Goal: Task Accomplishment & Management: Complete application form

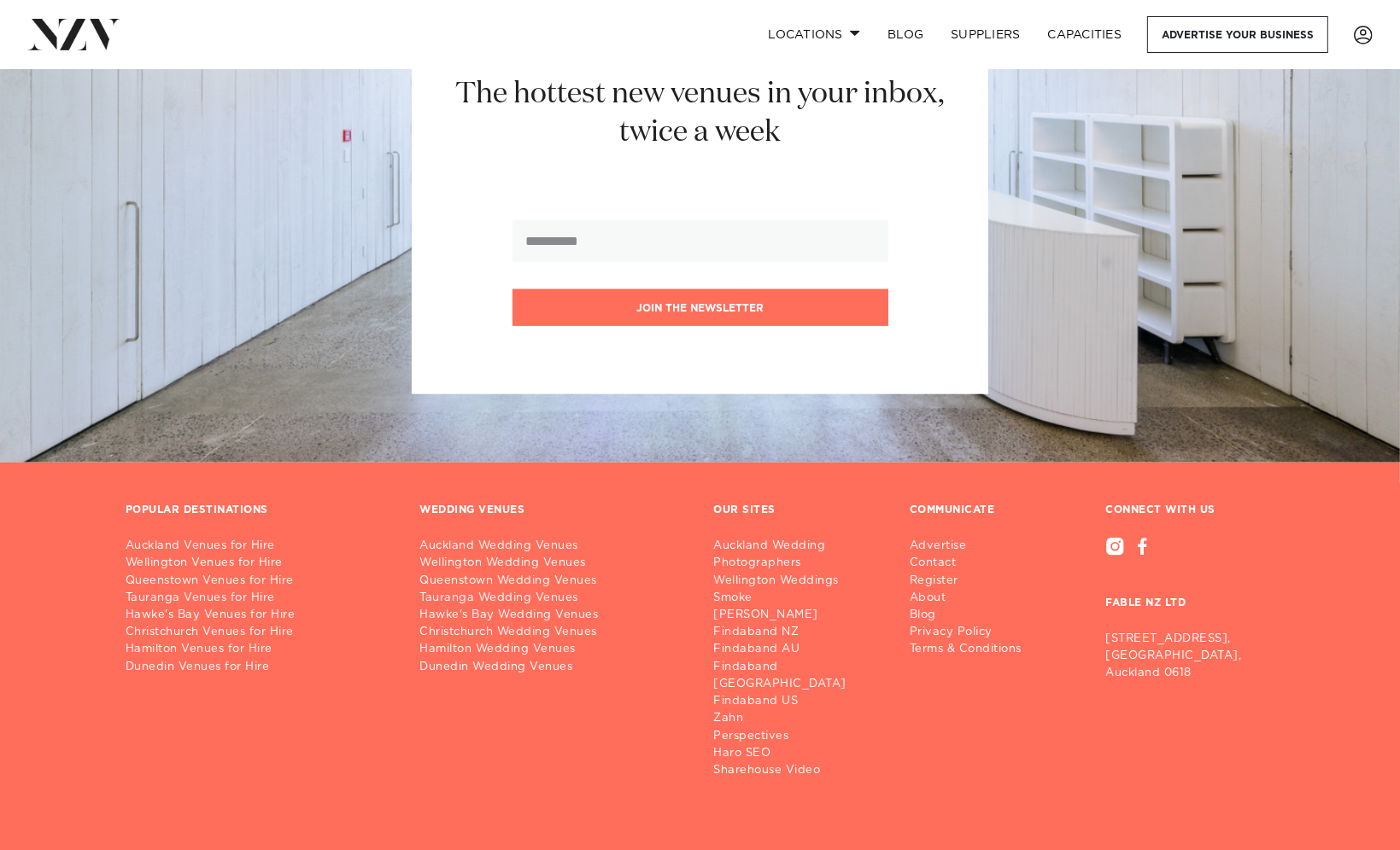
scroll to position [8890, 0]
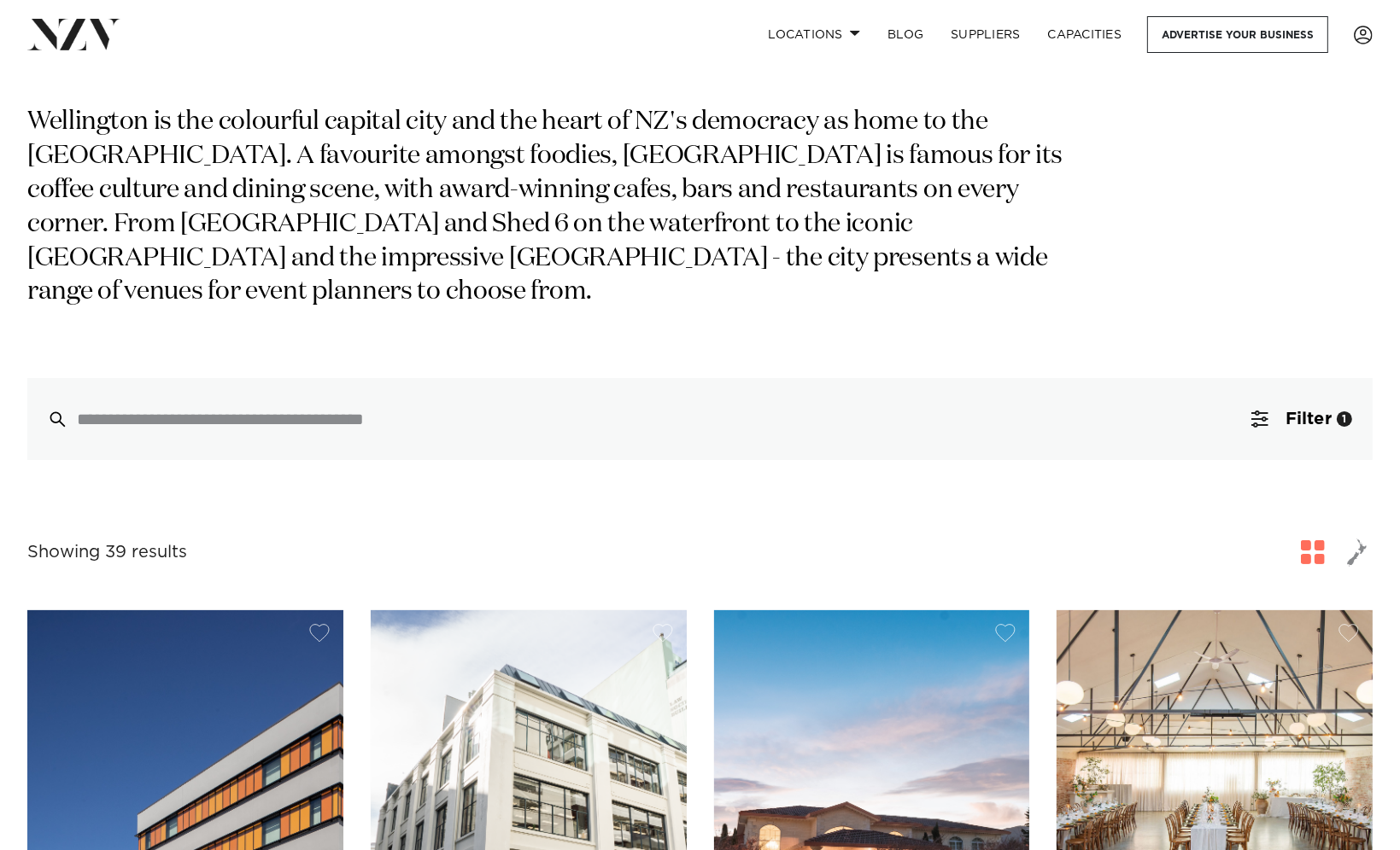
scroll to position [256, 0]
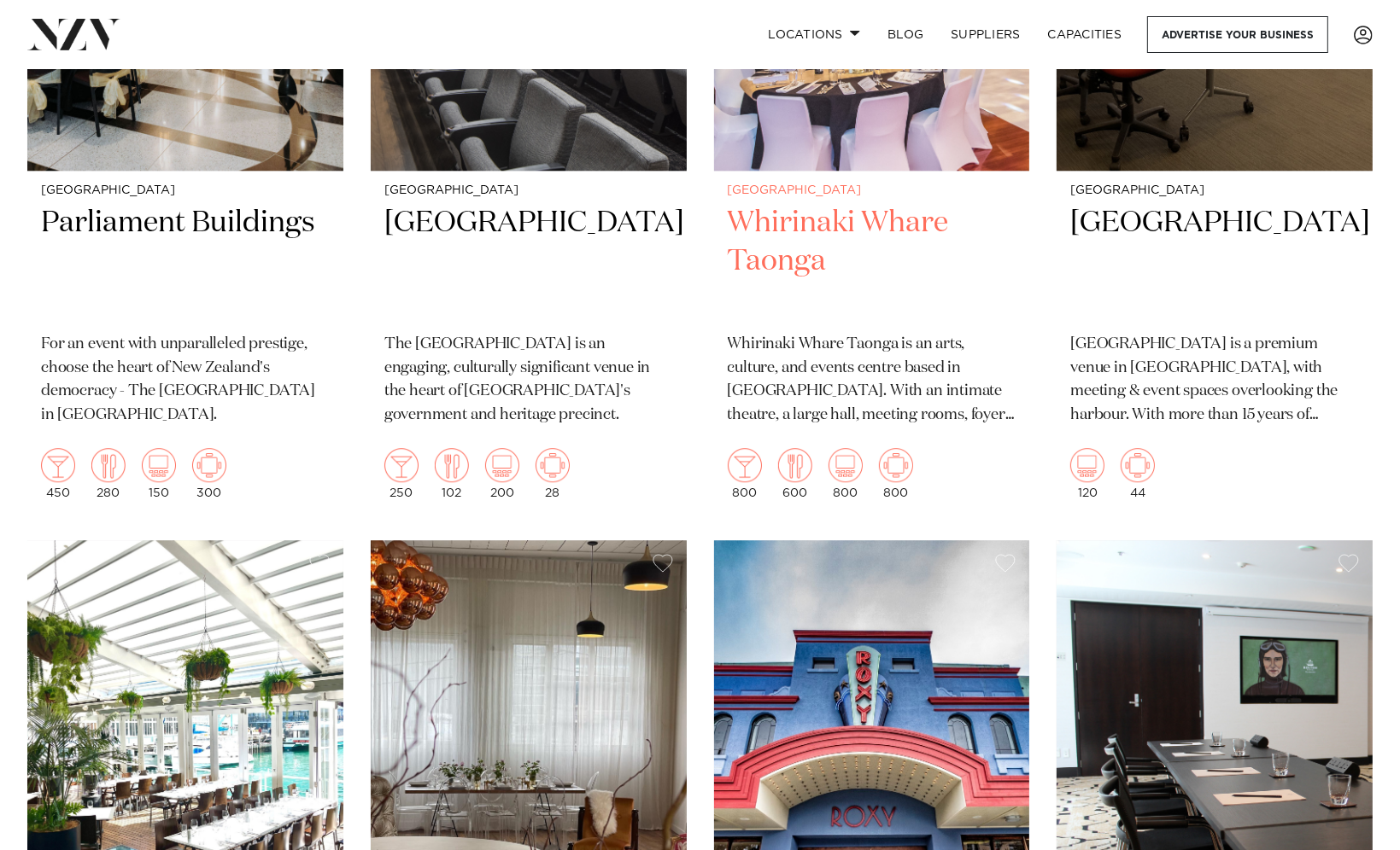
scroll to position [4696, 0]
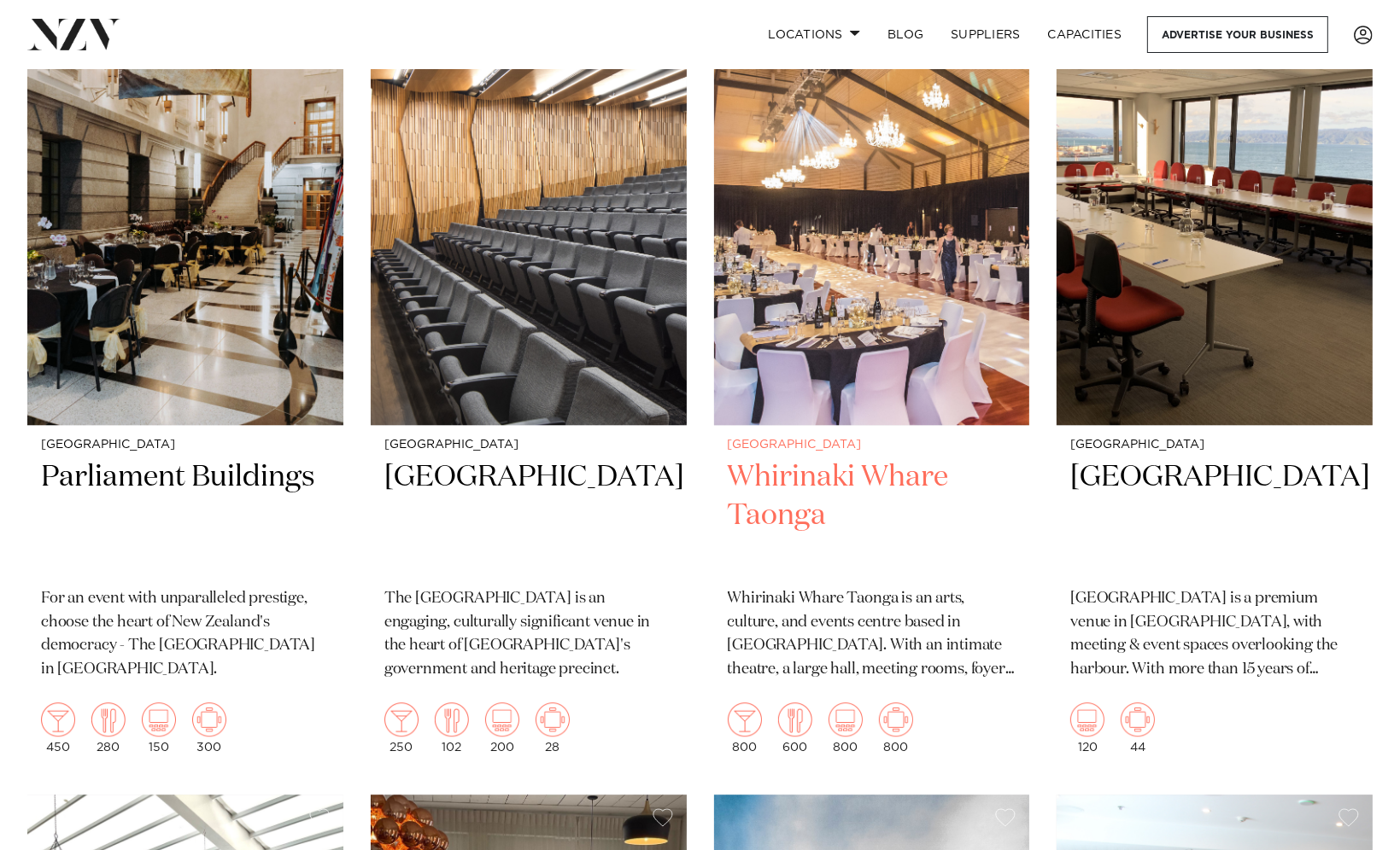
click at [865, 324] on img at bounding box center [872, 214] width 316 height 424
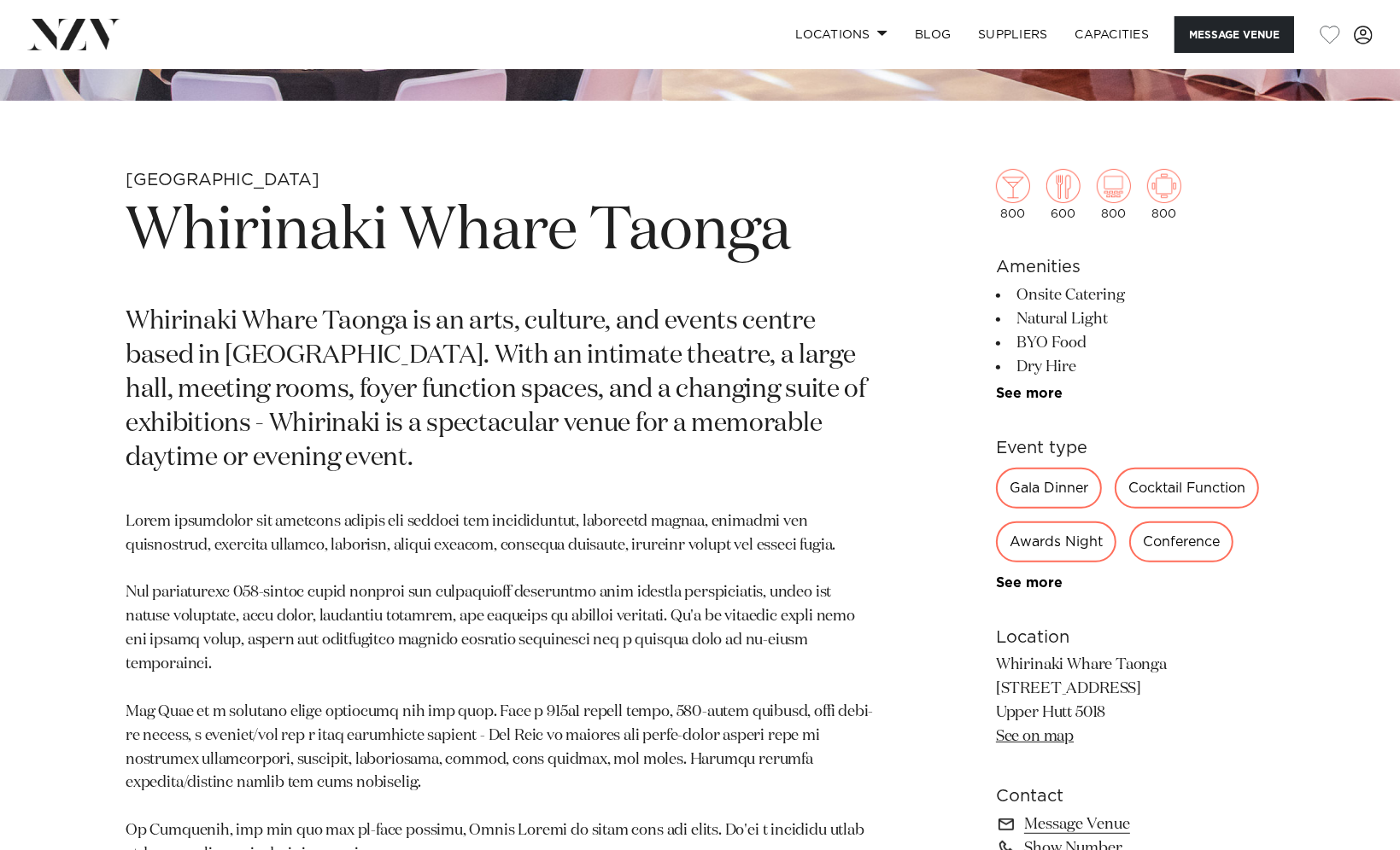
scroll to position [768, 0]
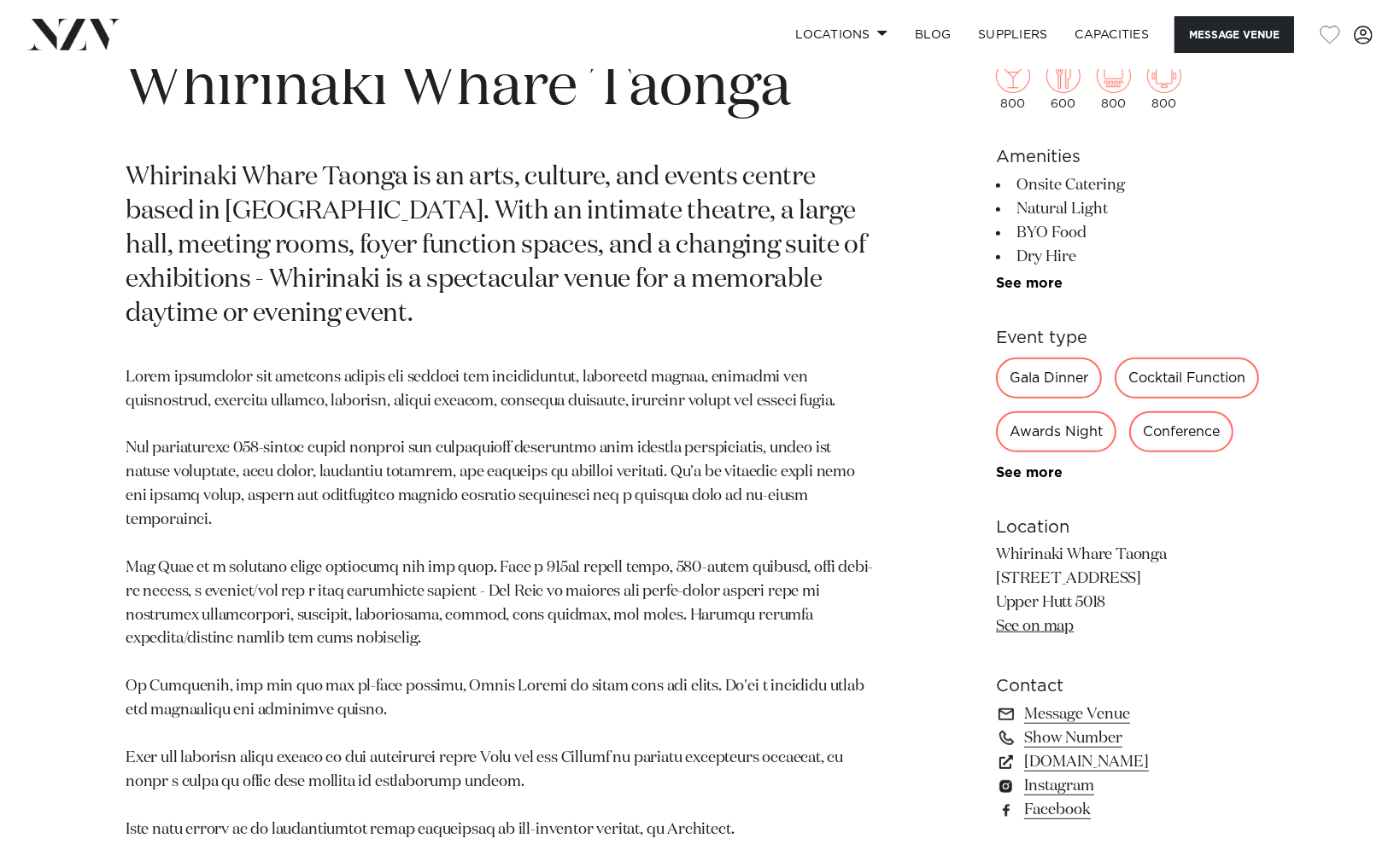
click at [1056, 627] on link "See on map" at bounding box center [1034, 626] width 78 height 16
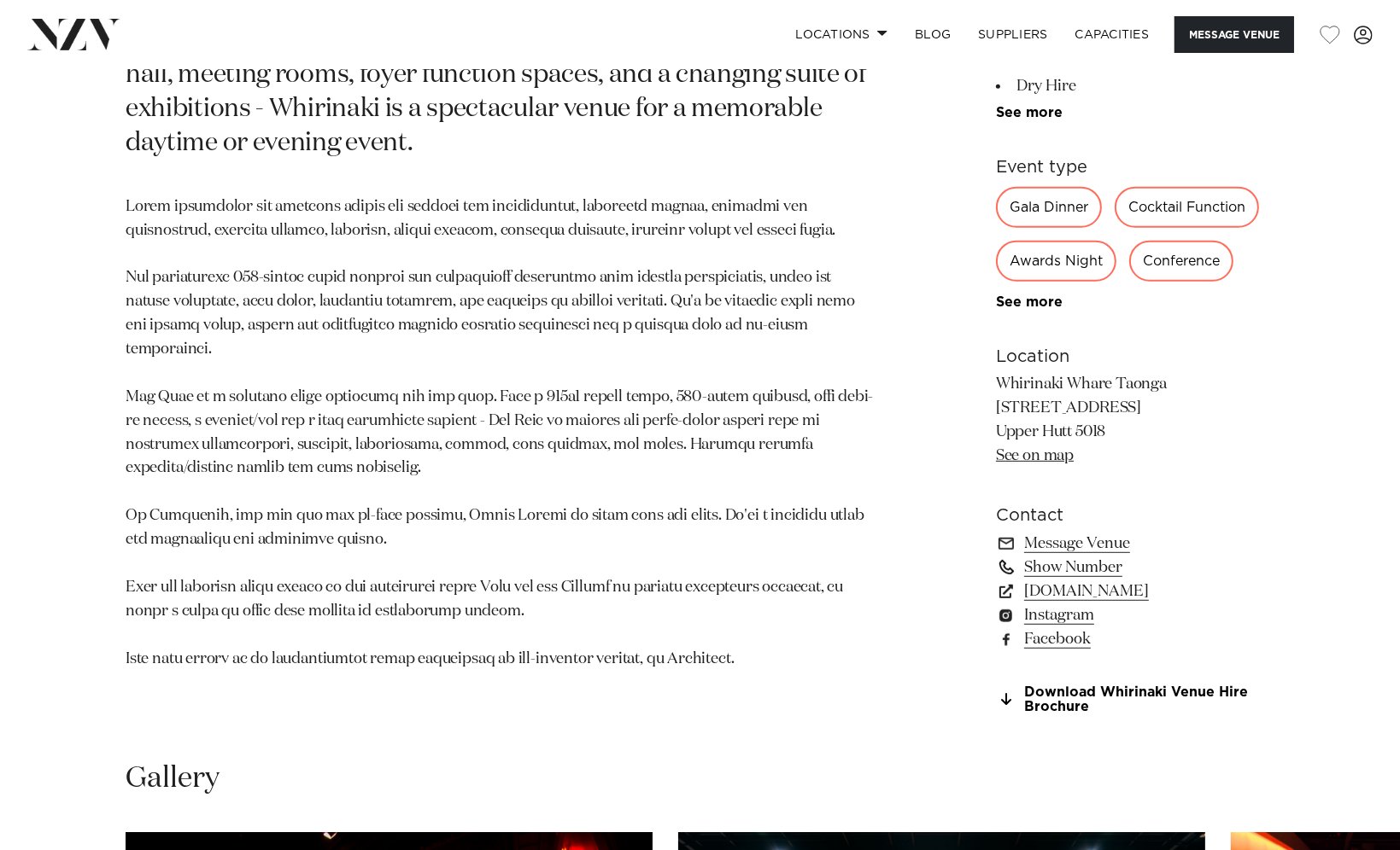
click at [1073, 560] on link "Show Number" at bounding box center [1135, 567] width 279 height 24
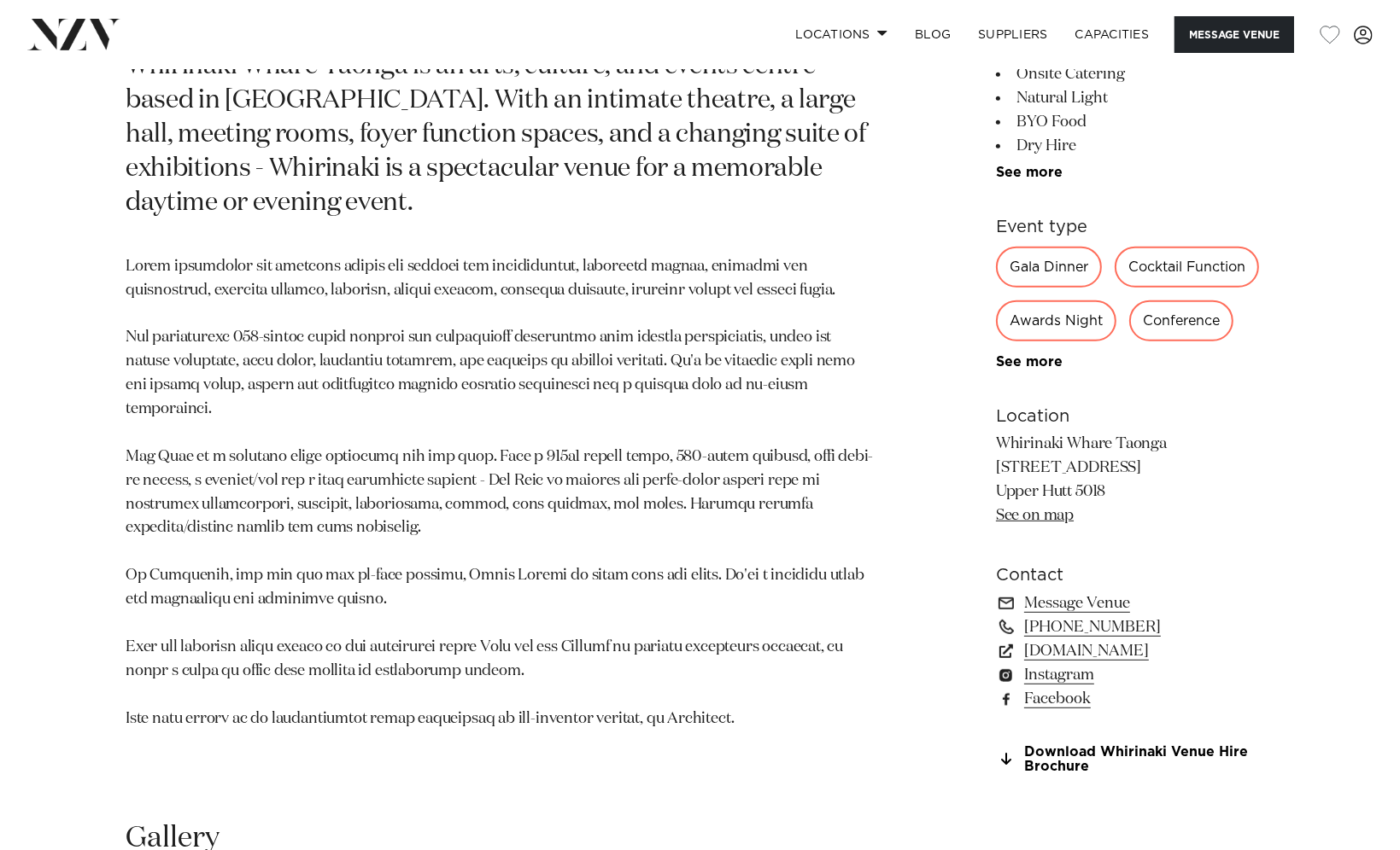
scroll to position [683, 0]
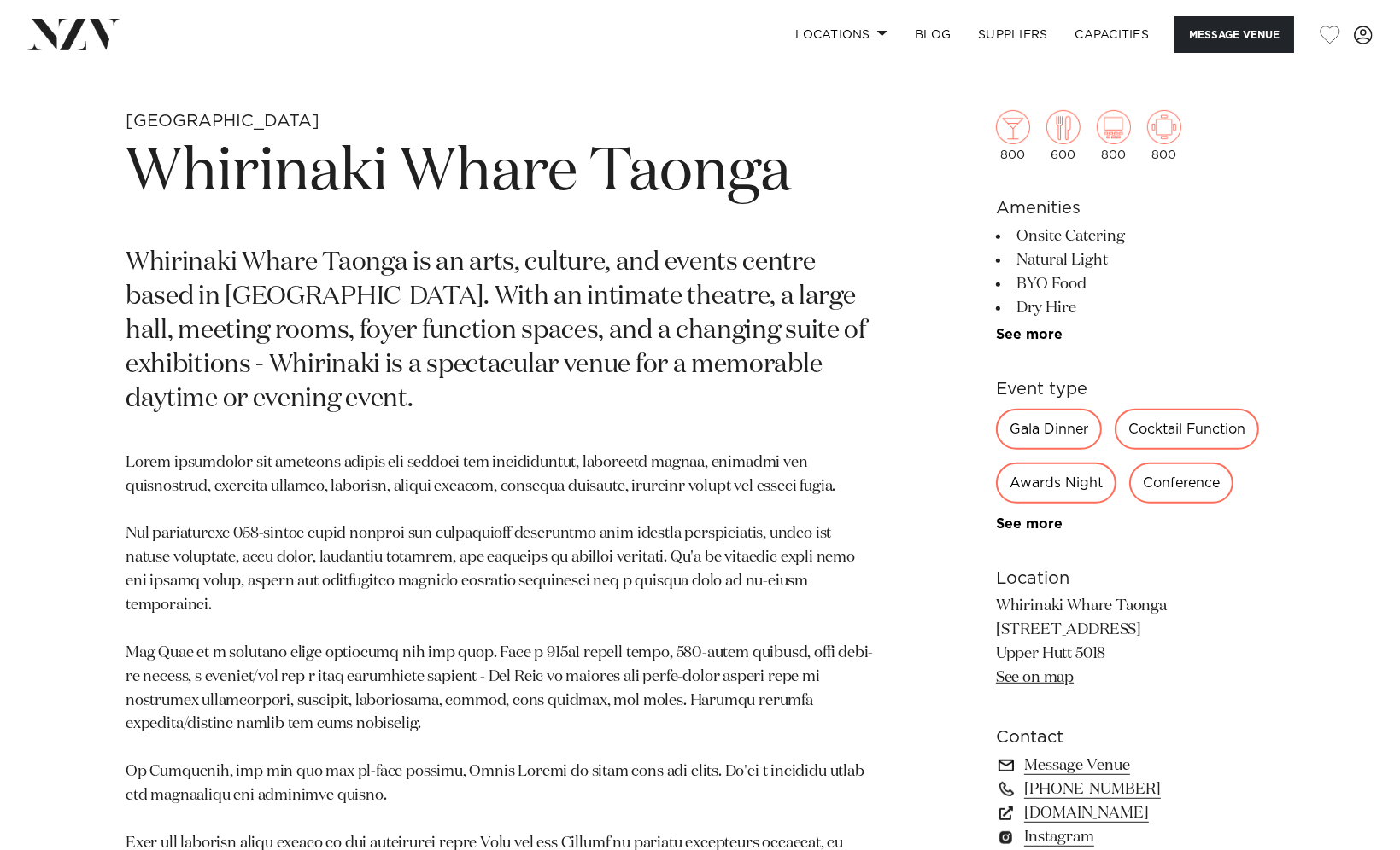
click at [1060, 762] on link "Message Venue" at bounding box center [1135, 765] width 279 height 24
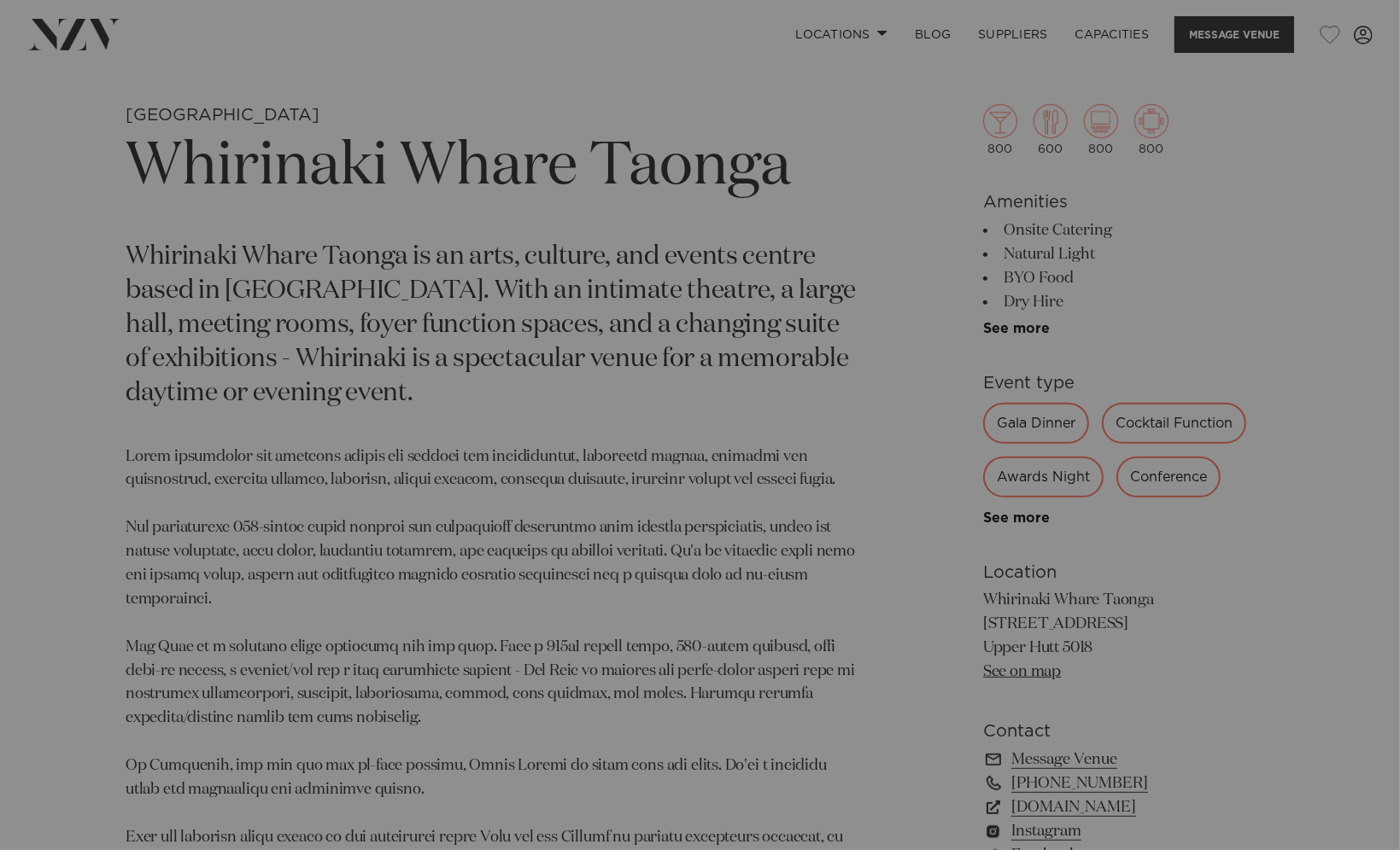
scroll to position [689, 0]
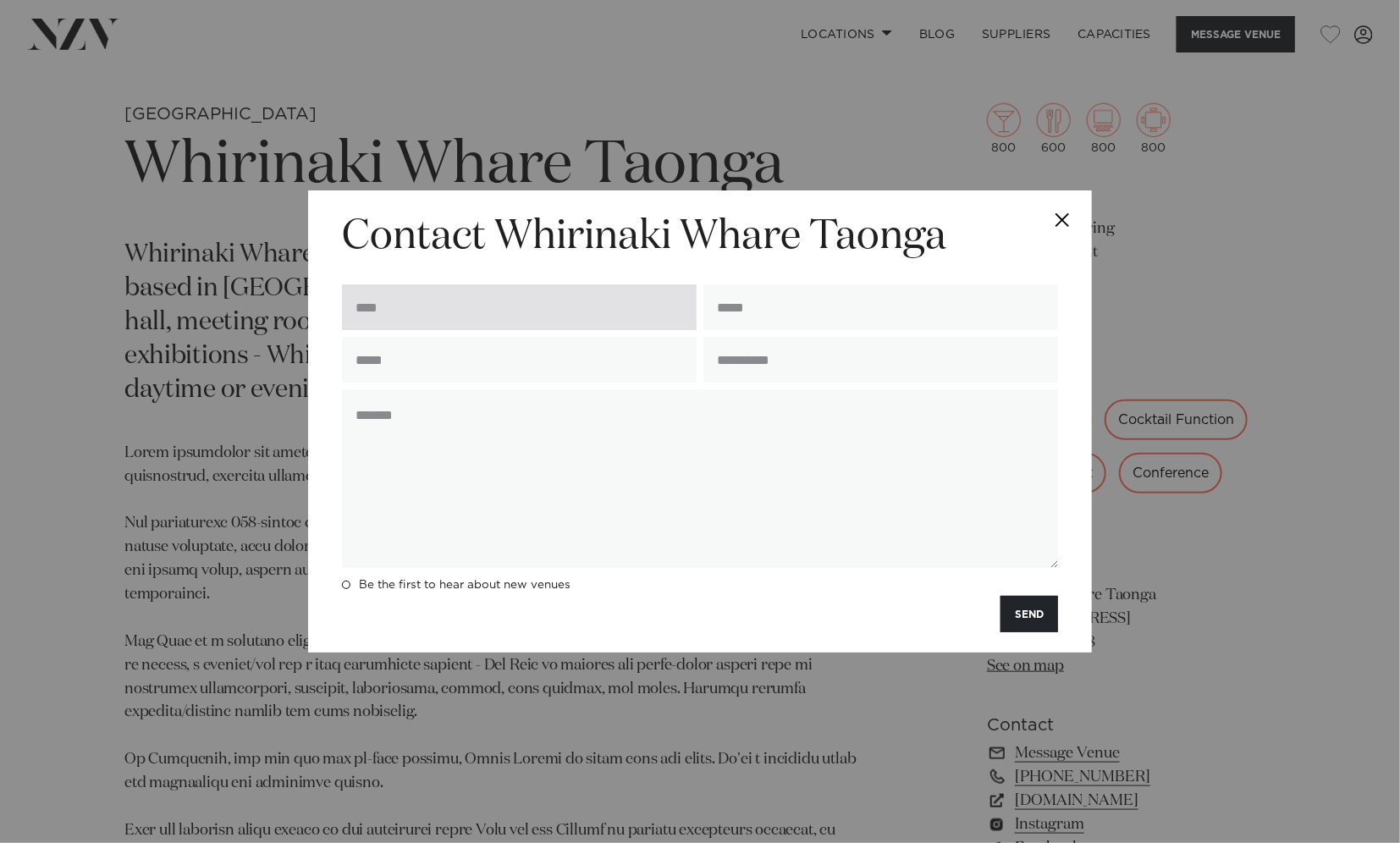
click at [454, 315] on input "text" at bounding box center [518, 307] width 354 height 46
type input "**********"
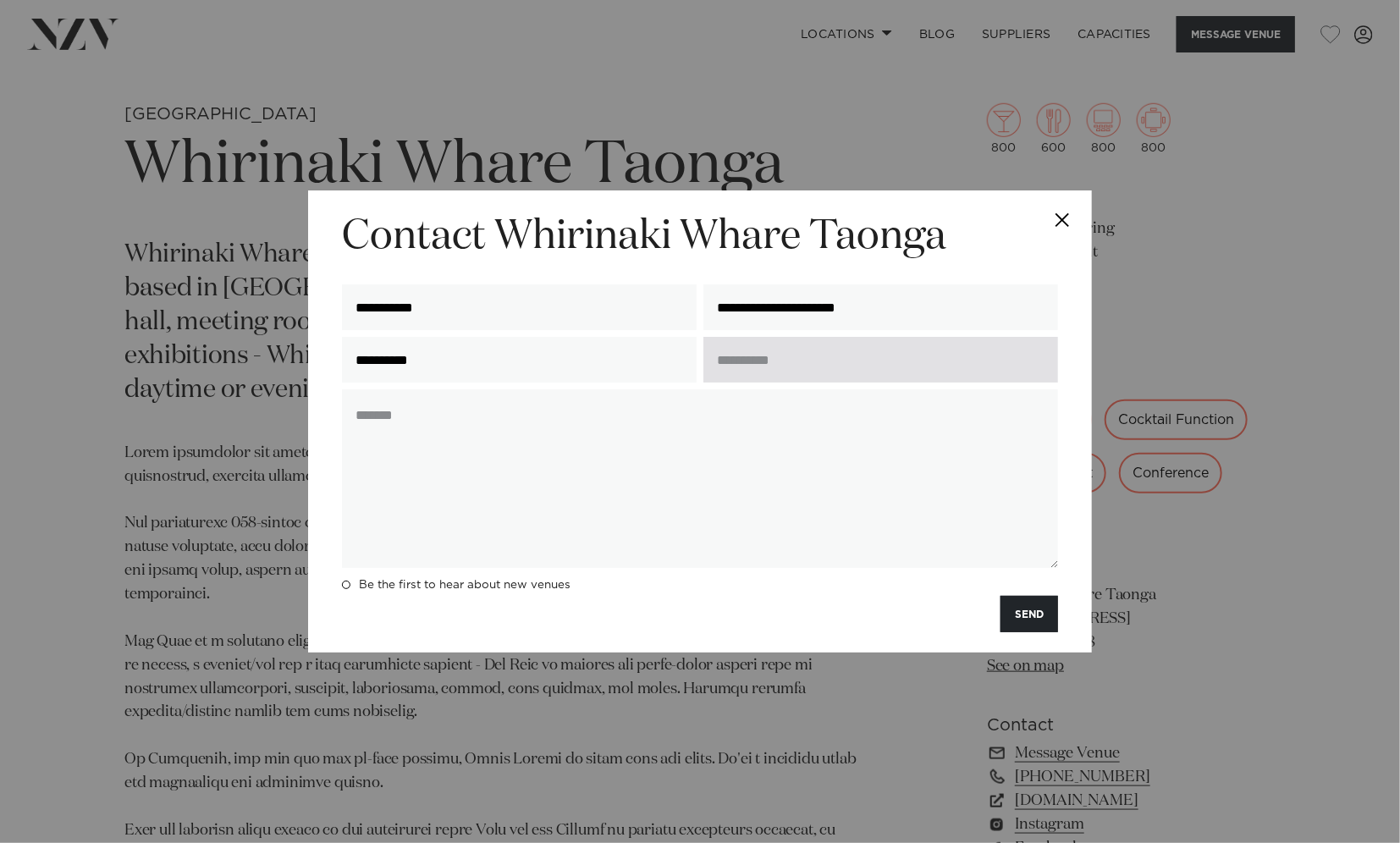
click at [805, 372] on input "text" at bounding box center [880, 359] width 354 height 46
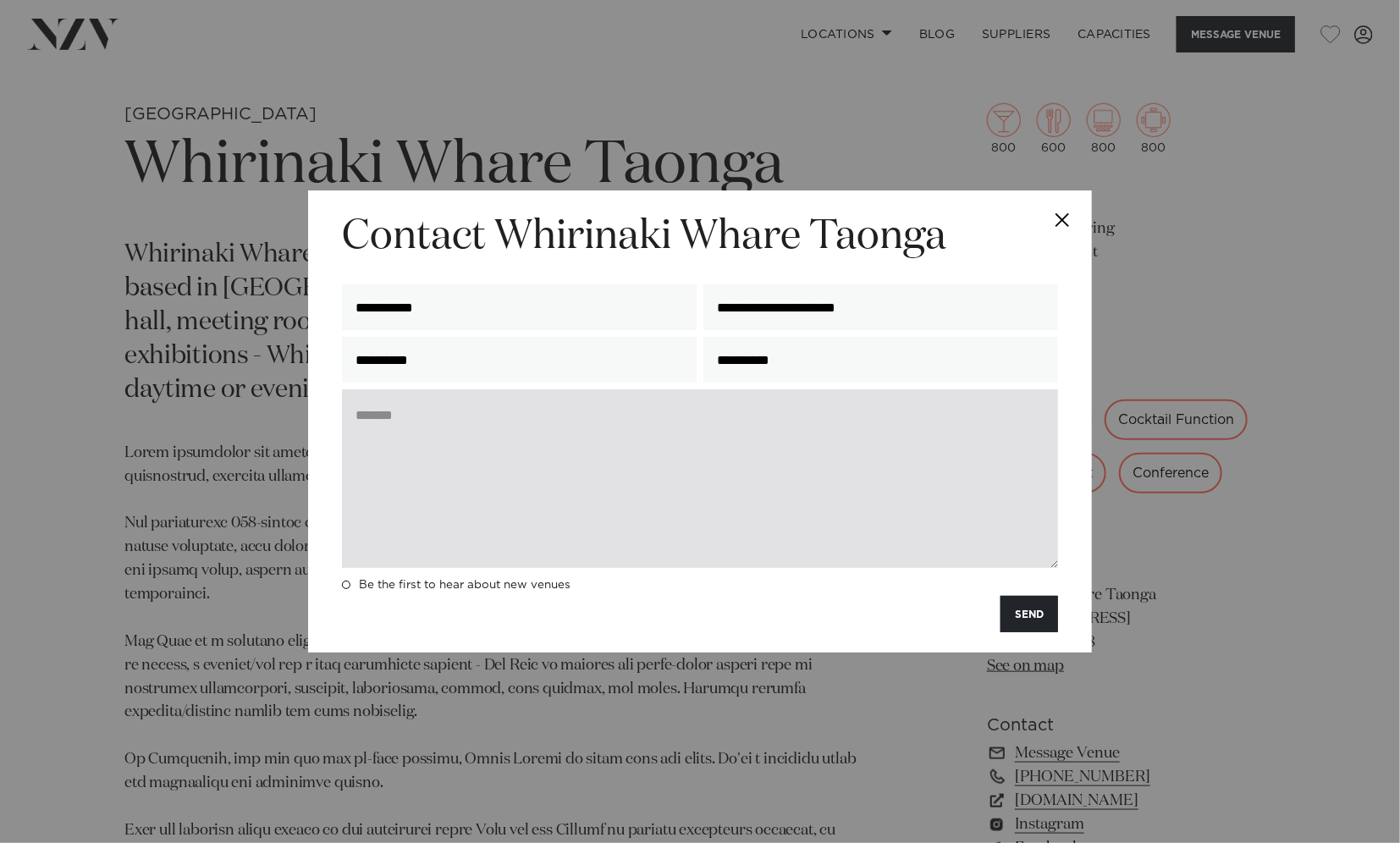
type input "**********"
click at [528, 420] on textarea at bounding box center [699, 479] width 716 height 179
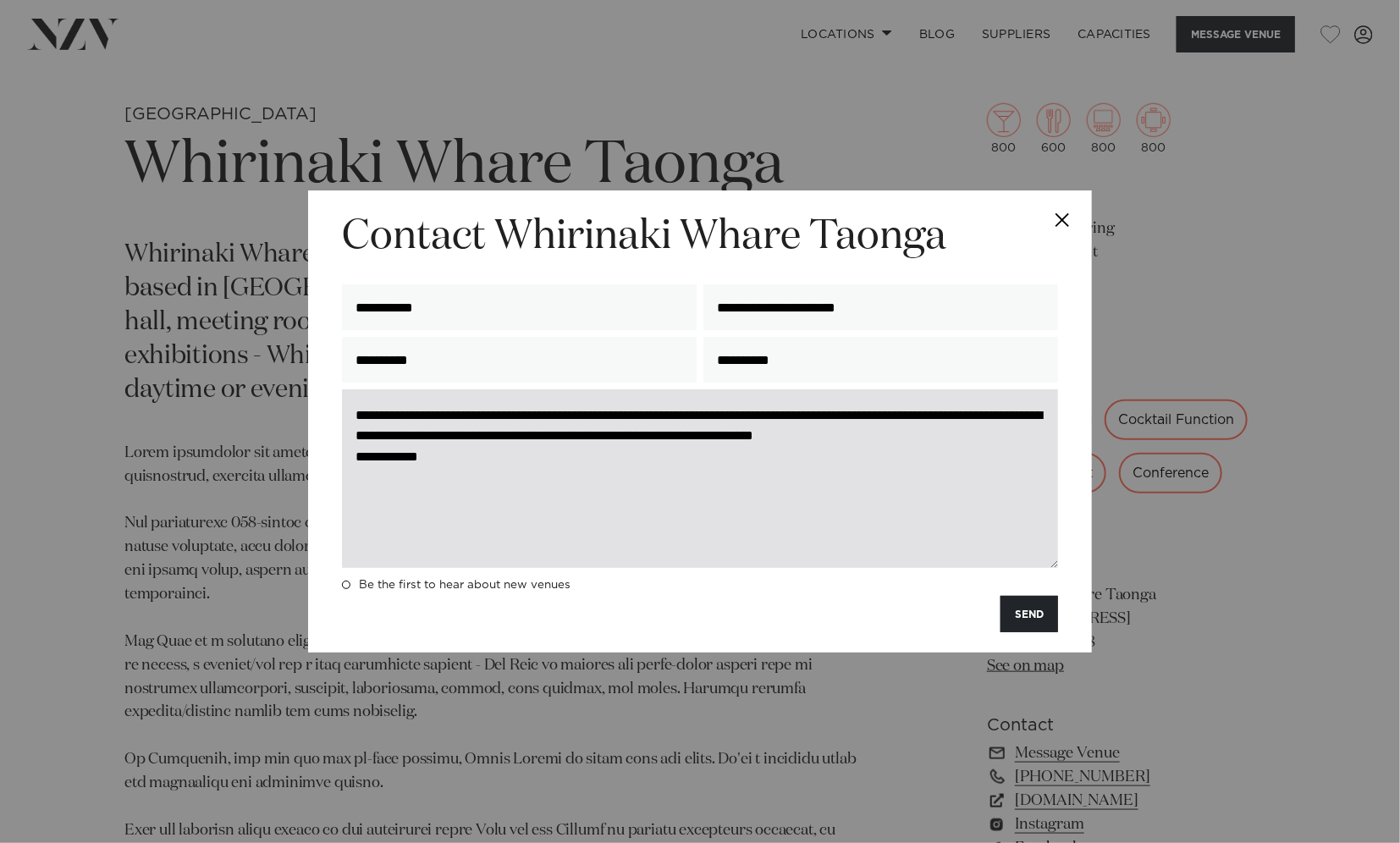
click at [455, 461] on textarea "**********" at bounding box center [699, 479] width 716 height 179
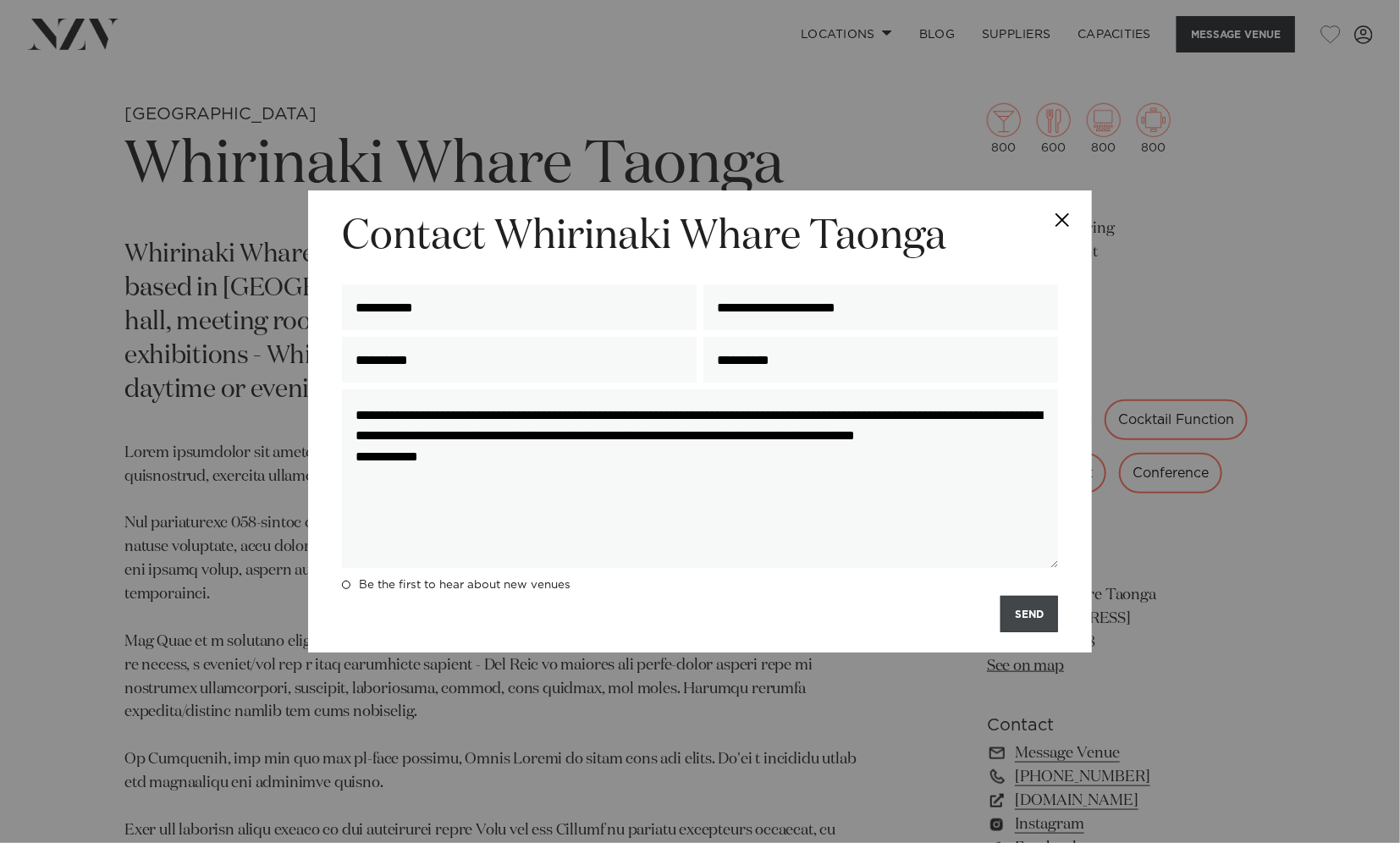
type textarea "**********"
click at [1026, 623] on button "SEND" at bounding box center [1029, 613] width 58 height 36
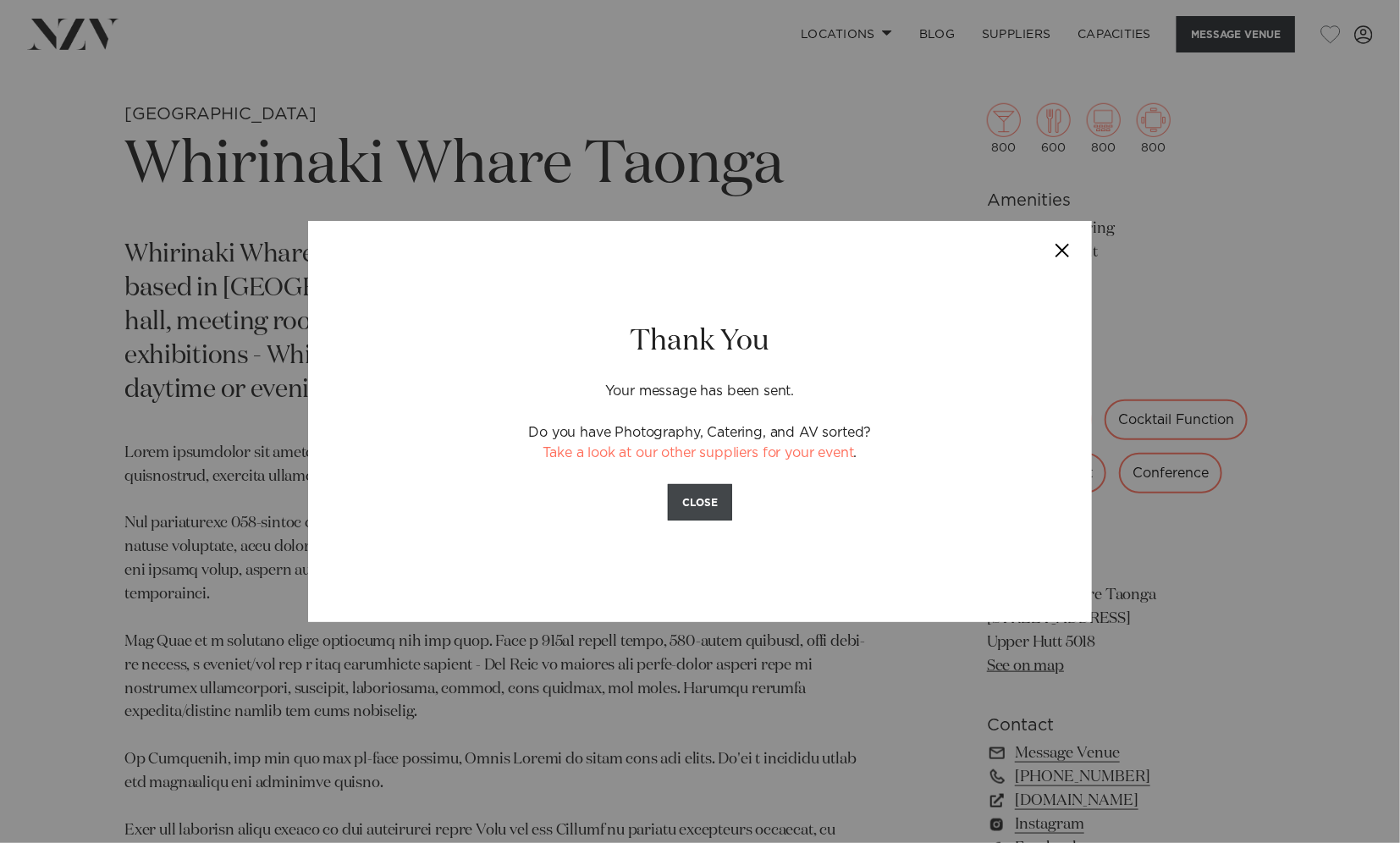
click at [724, 492] on button "CLOSE" at bounding box center [700, 502] width 64 height 36
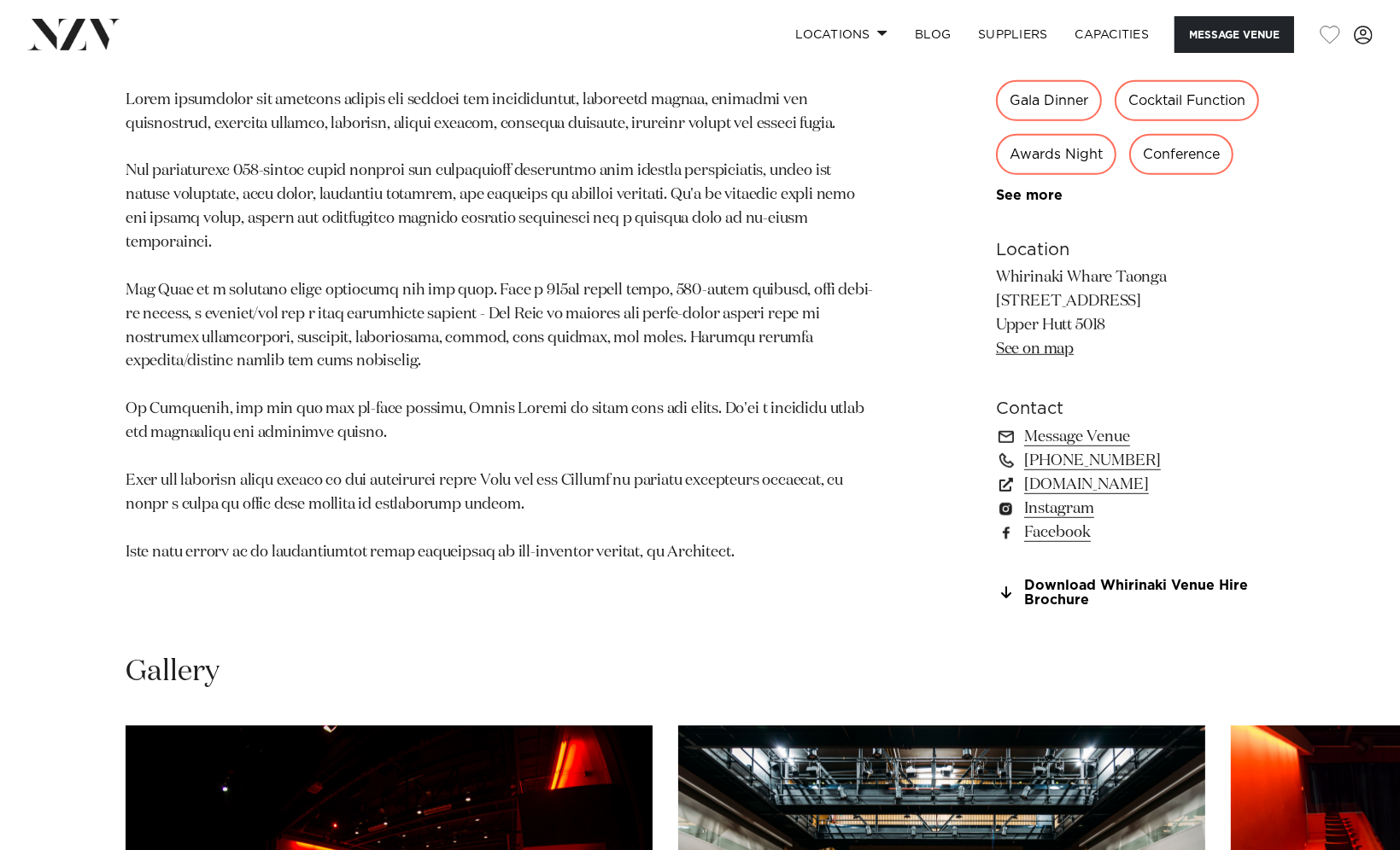
scroll to position [1202, 0]
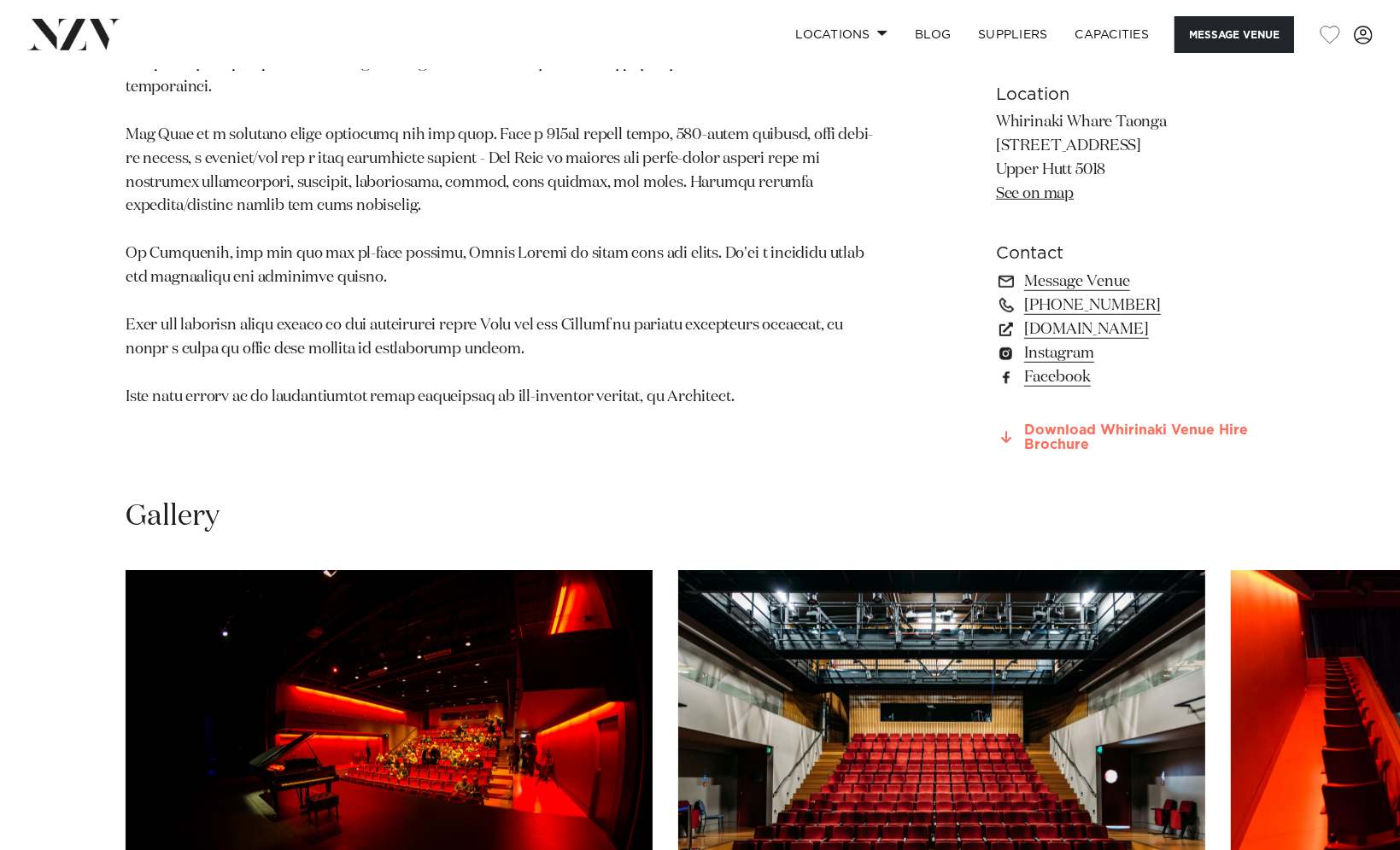
click at [1034, 440] on link "Download Whirinaki Venue Hire Brochure" at bounding box center [1135, 437] width 279 height 29
